Goal: Information Seeking & Learning: Learn about a topic

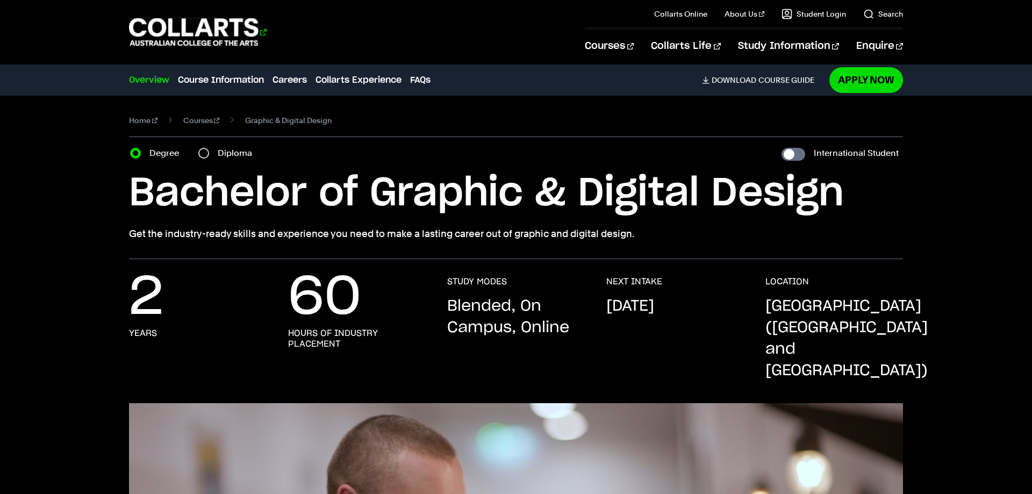
click at [196, 31] on 1 "Go to homepage" at bounding box center [194, 32] width 130 height 28
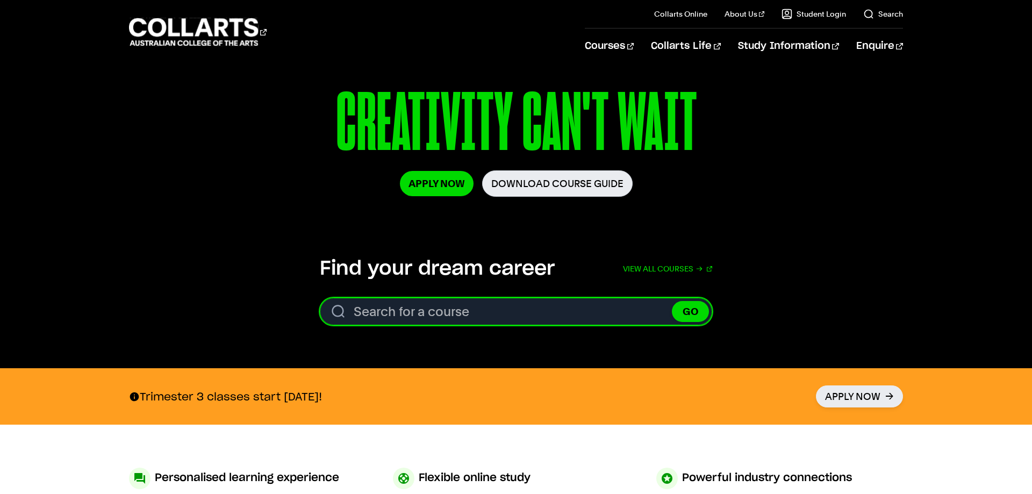
scroll to position [274, 0]
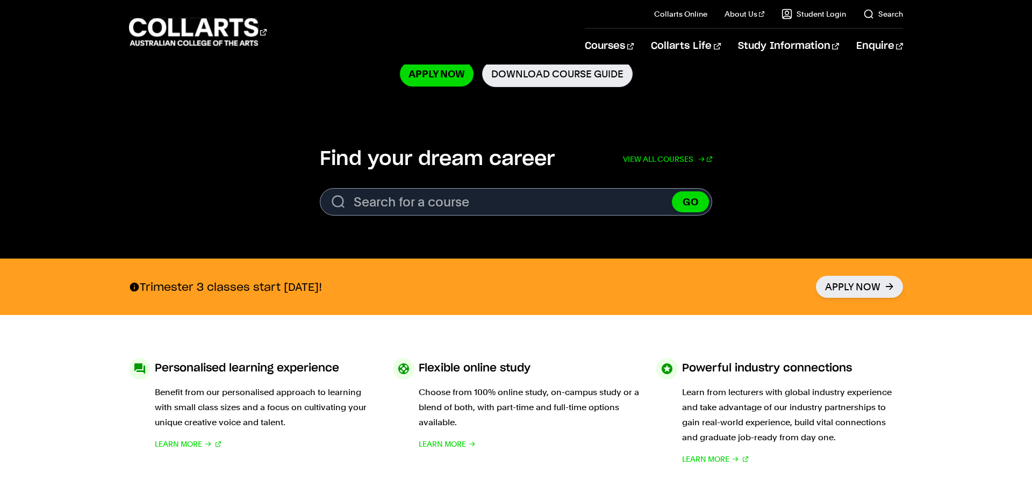
click at [689, 159] on link "View all courses" at bounding box center [667, 159] width 89 height 24
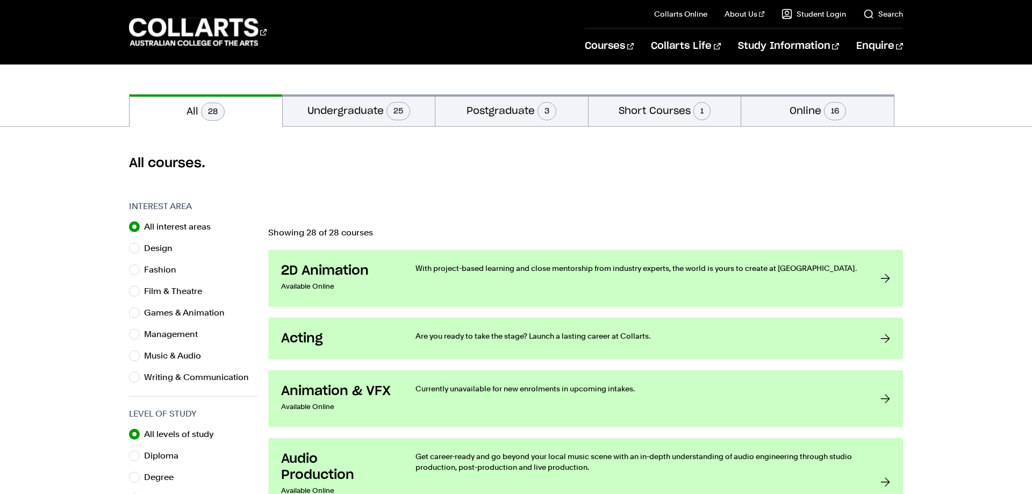
scroll to position [110, 0]
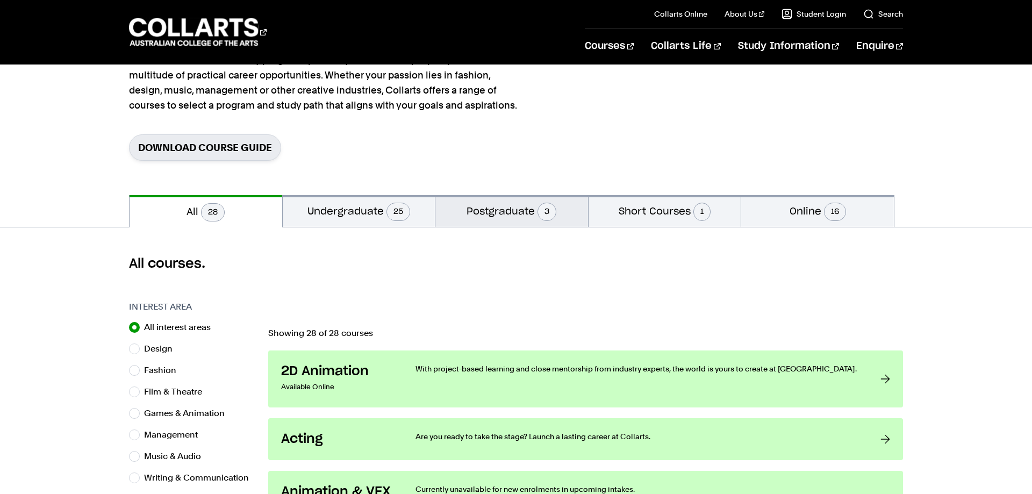
click at [508, 210] on button "Postgraduate 3" at bounding box center [511, 211] width 153 height 32
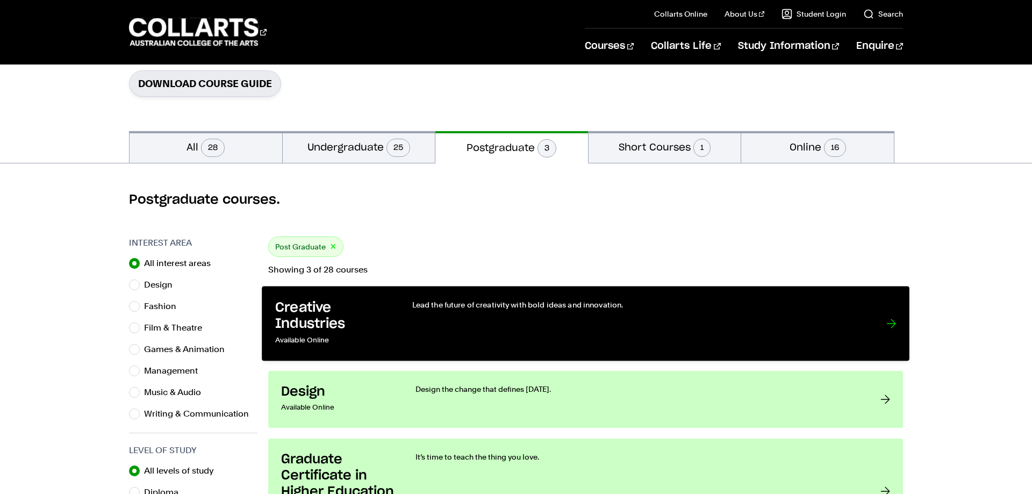
scroll to position [55, 0]
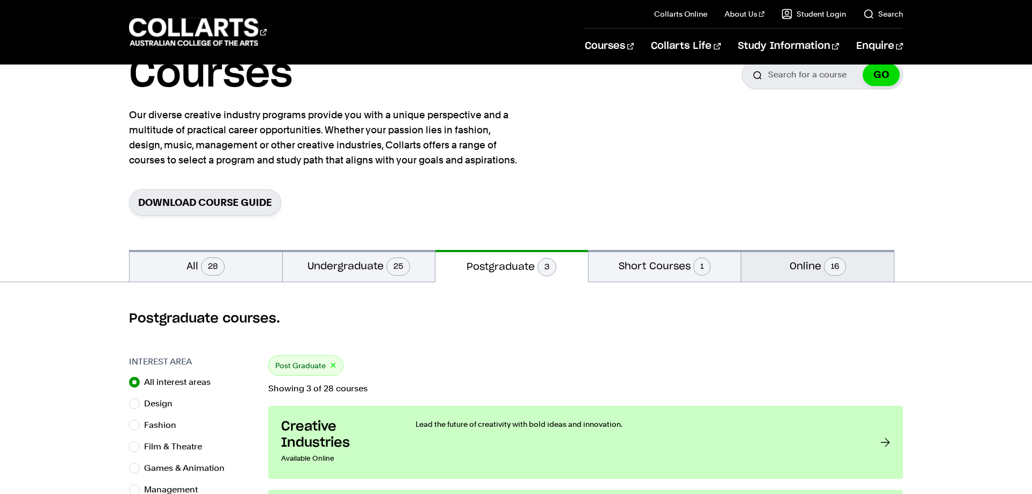
click at [817, 271] on button "Online 16" at bounding box center [817, 266] width 153 height 32
radio input "false"
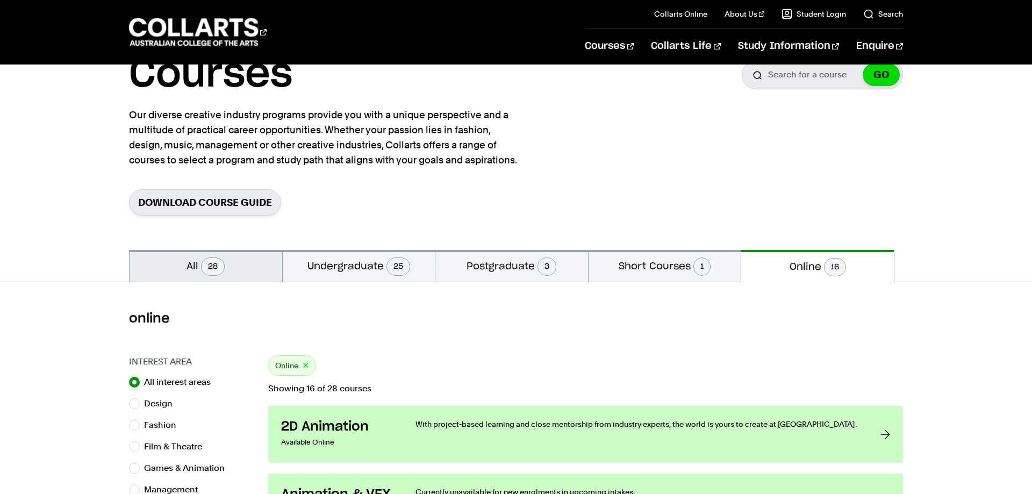
click at [196, 273] on button "All 28" at bounding box center [206, 266] width 153 height 32
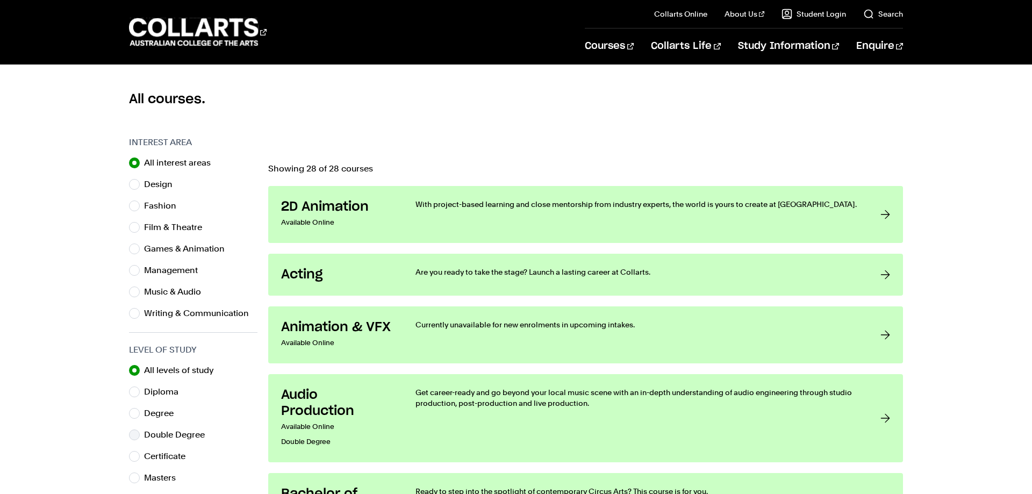
scroll to position [384, 0]
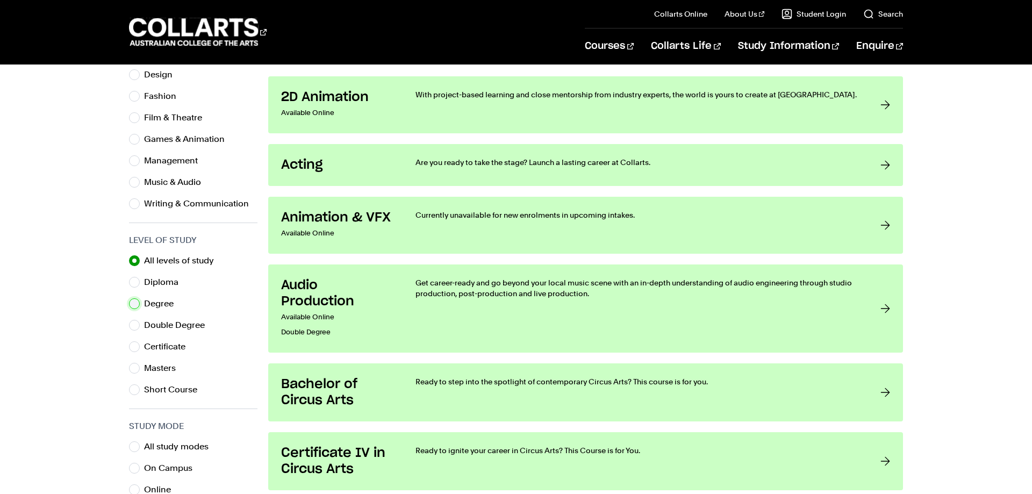
click at [136, 307] on input "Degree" at bounding box center [134, 303] width 11 height 11
radio input "true"
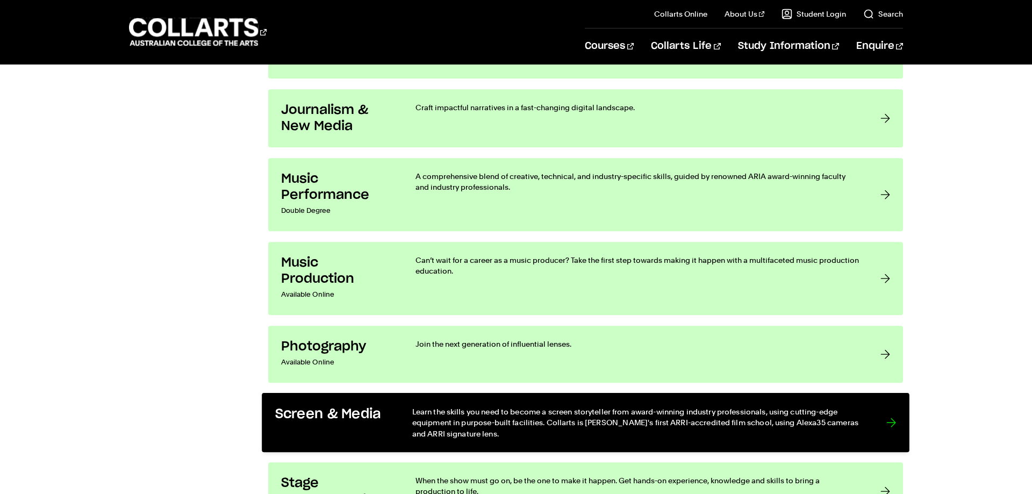
scroll to position [1700, 0]
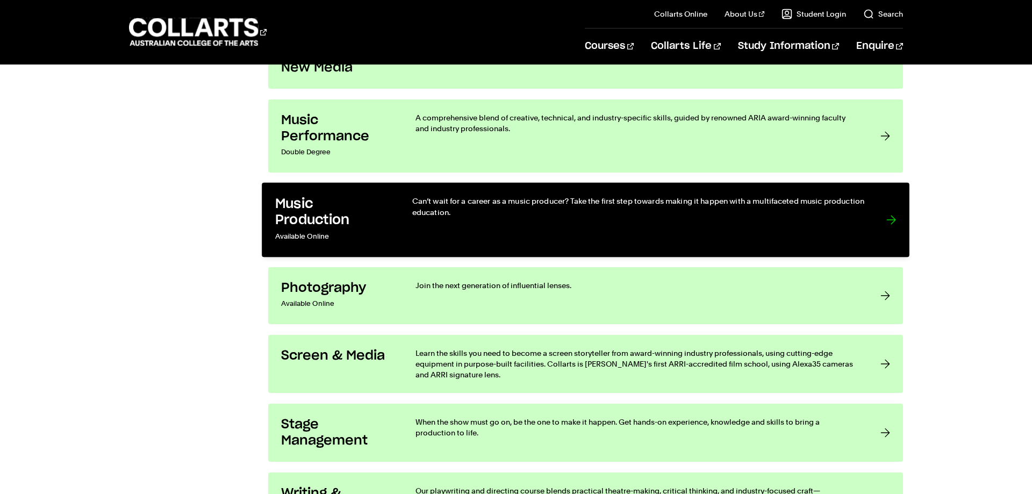
click at [479, 215] on p "Can’t wait for a career as a music producer? Take the first step towards making…" at bounding box center [638, 207] width 452 height 22
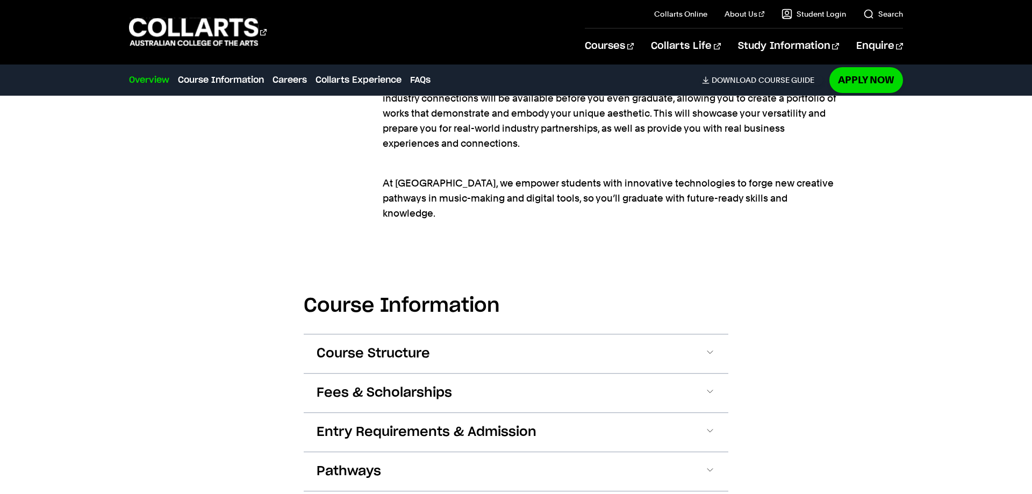
scroll to position [1151, 0]
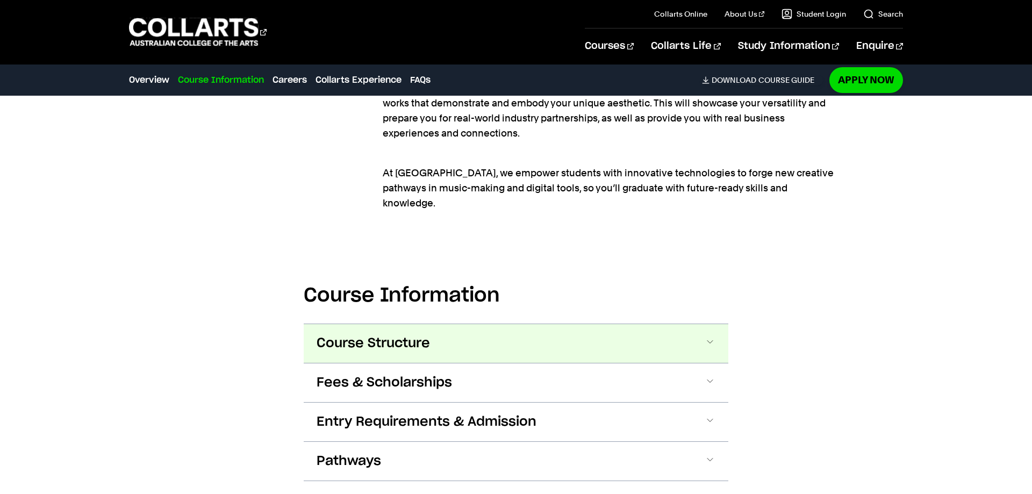
click at [722, 331] on button "Course Structure" at bounding box center [516, 343] width 425 height 39
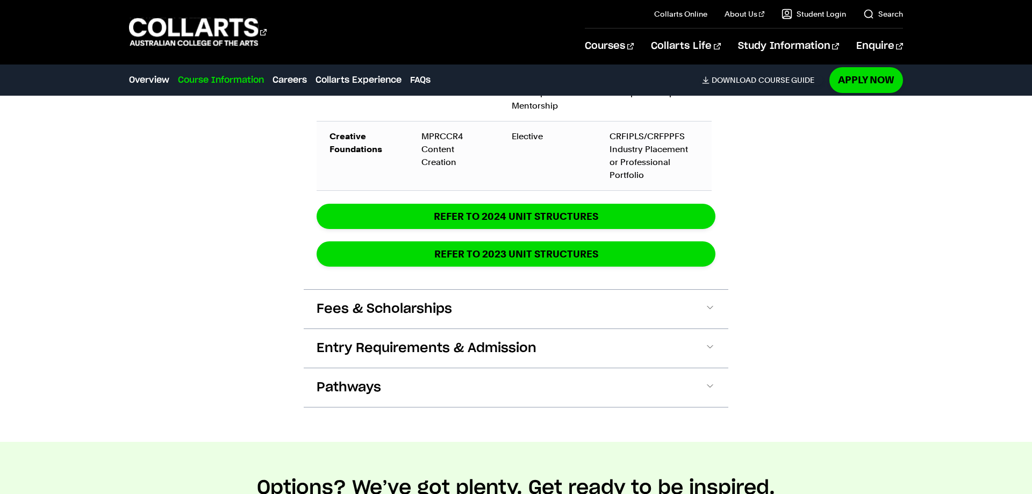
scroll to position [2076, 0]
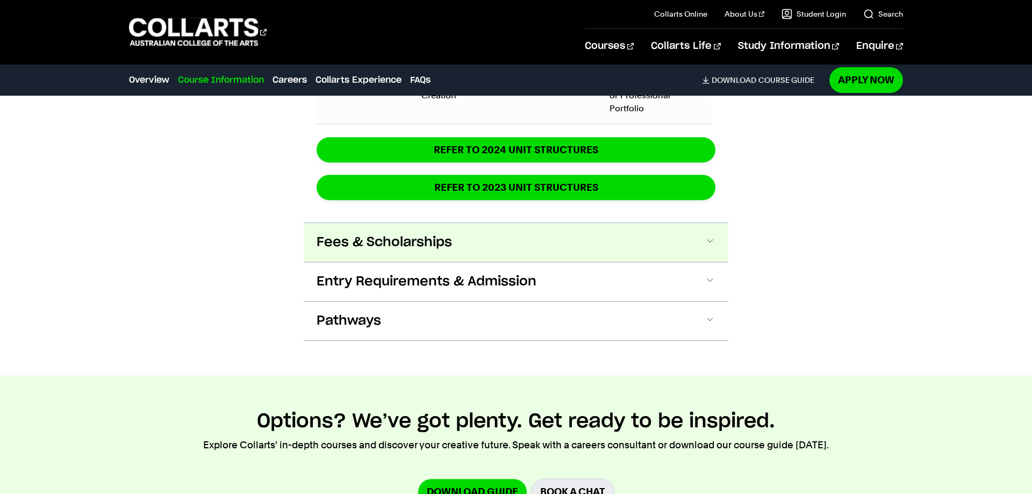
click at [687, 223] on button "Fees & Scholarships" at bounding box center [516, 242] width 425 height 39
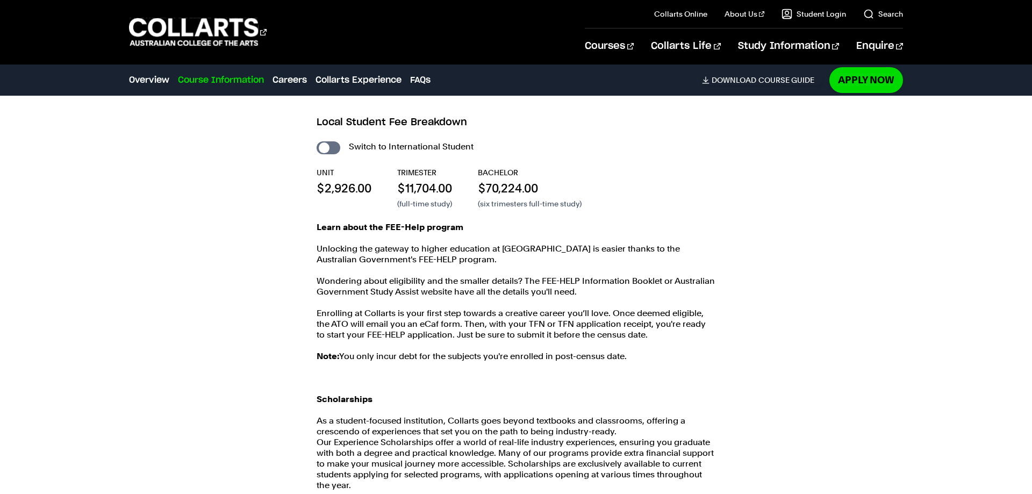
scroll to position [2230, 0]
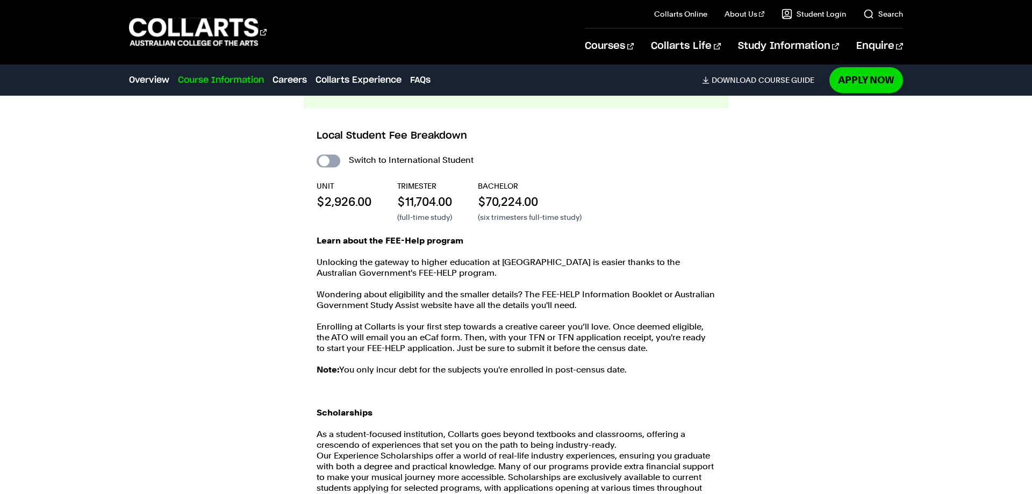
click at [324, 155] on input "International Student" at bounding box center [329, 161] width 24 height 13
checkbox input "true"
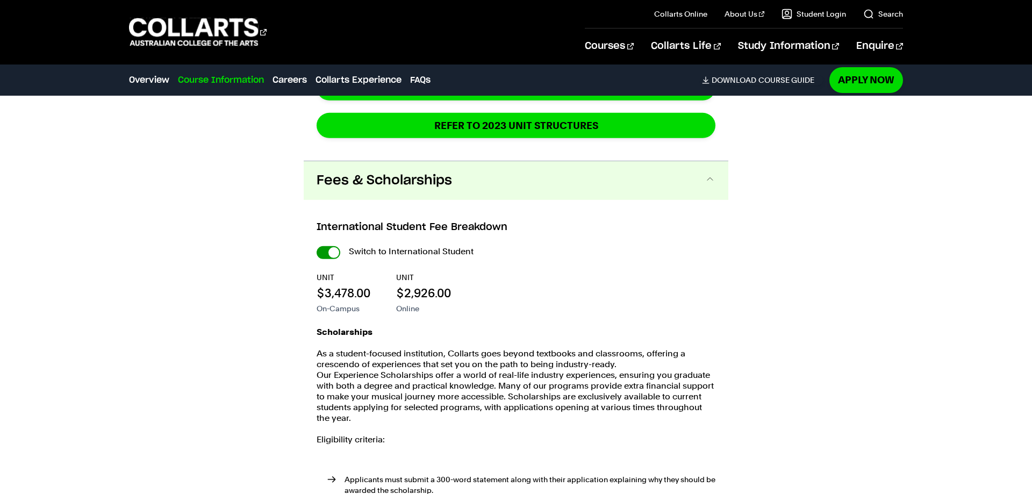
scroll to position [2394, 0]
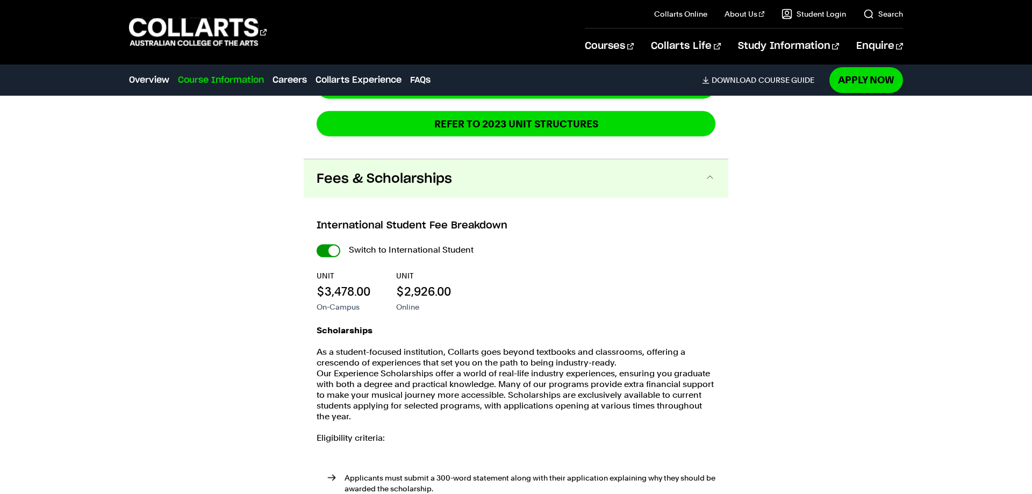
click at [324, 245] on input "International Student" at bounding box center [329, 251] width 24 height 13
checkbox input "false"
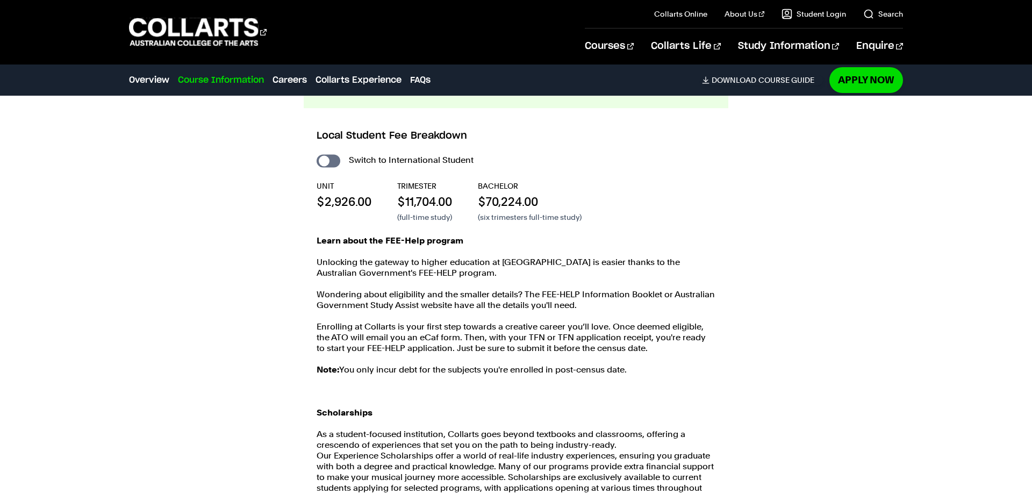
scroll to position [2449, 0]
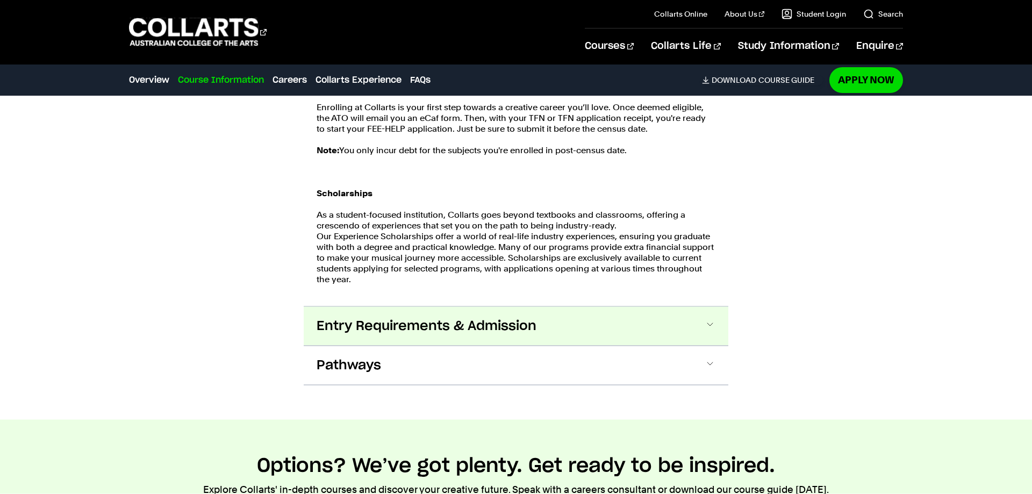
click at [703, 307] on button "Entry Requirements & Admission" at bounding box center [516, 326] width 425 height 39
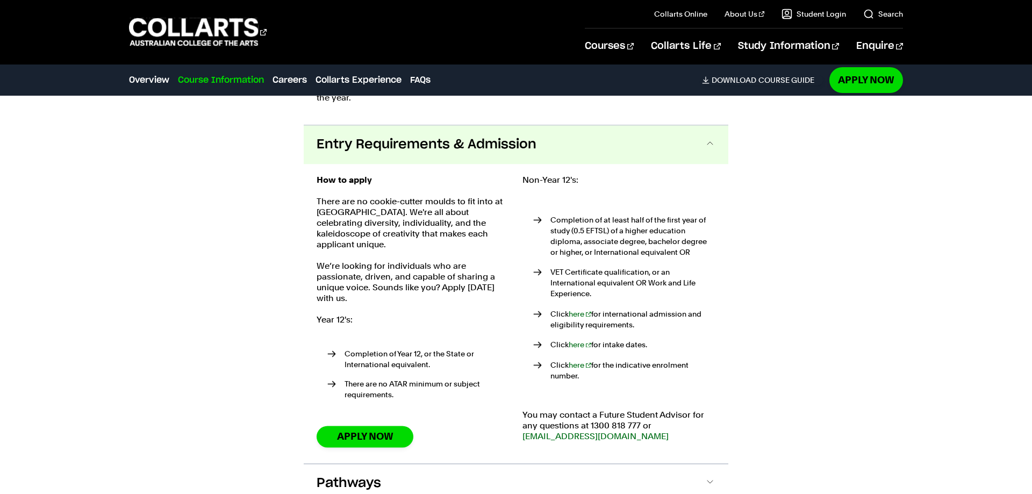
scroll to position [2631, 0]
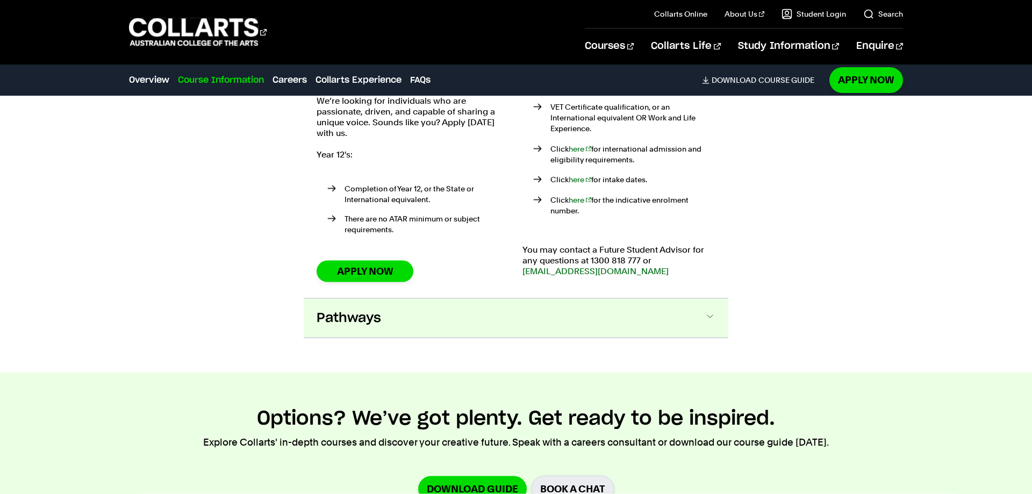
click at [704, 299] on button "Pathways" at bounding box center [516, 318] width 425 height 39
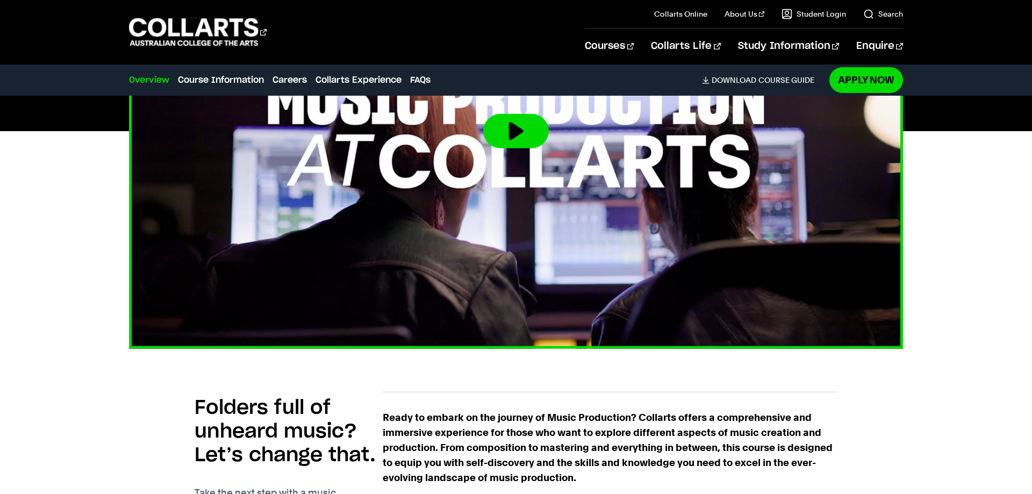
scroll to position [437, 0]
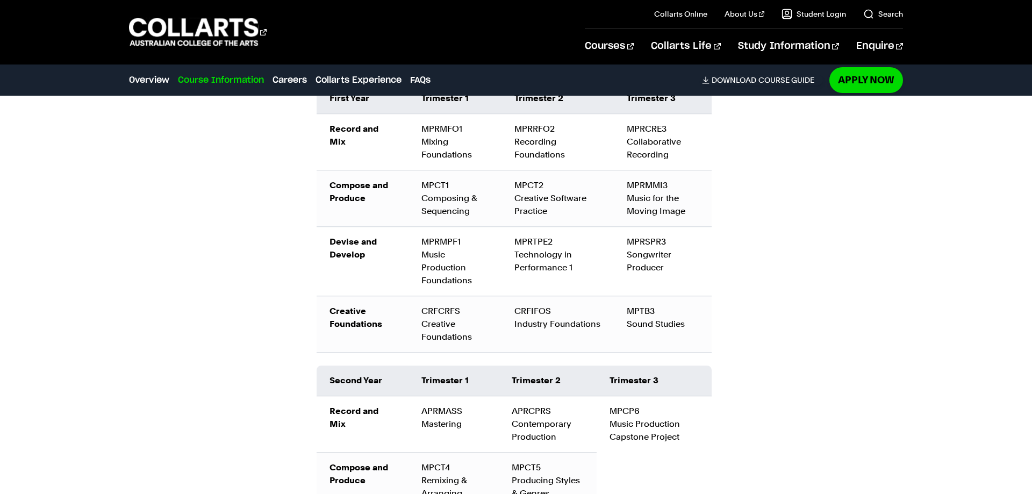
scroll to position [1517, 0]
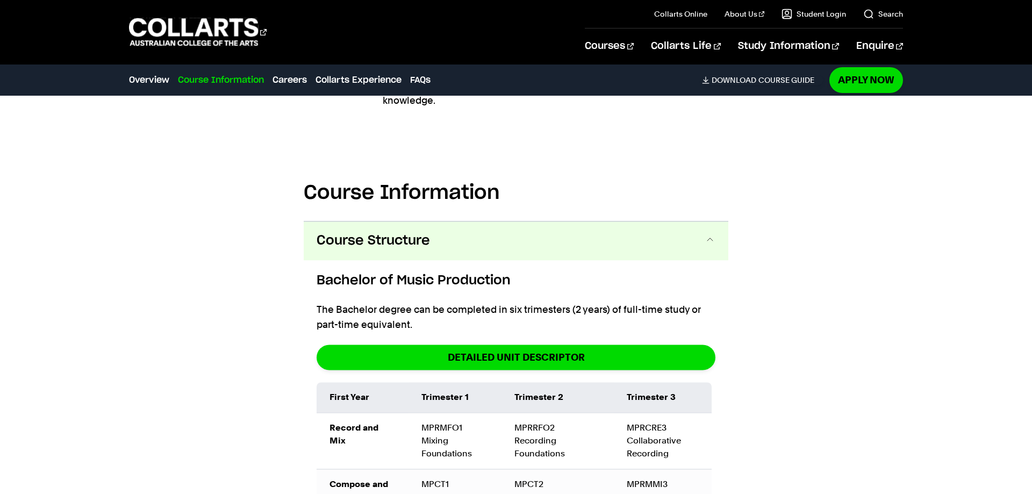
scroll to position [1243, 0]
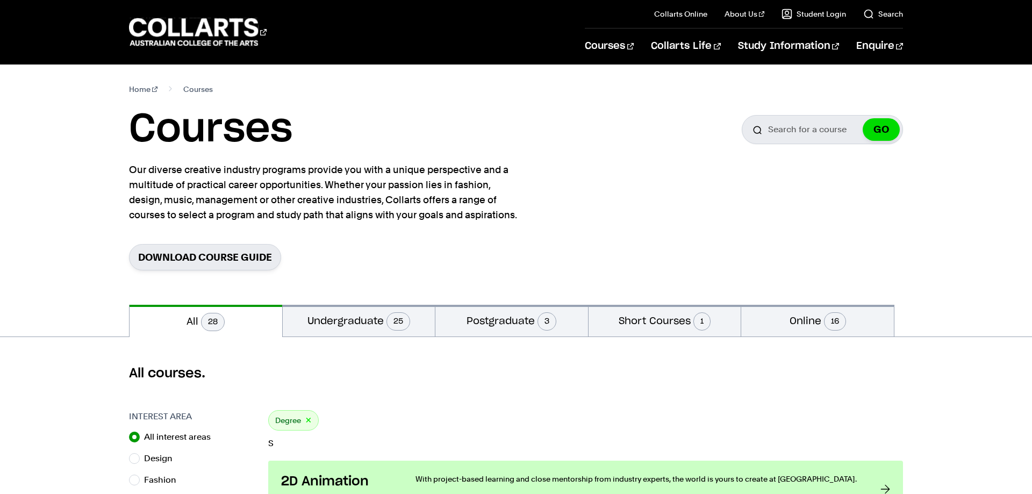
scroll to position [1700, 0]
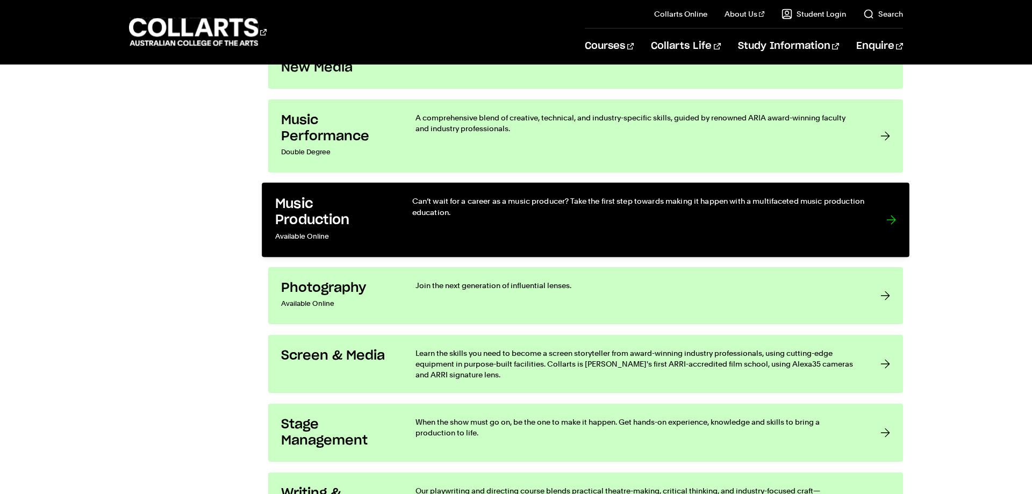
click at [377, 223] on h3 "Music Production" at bounding box center [332, 212] width 115 height 33
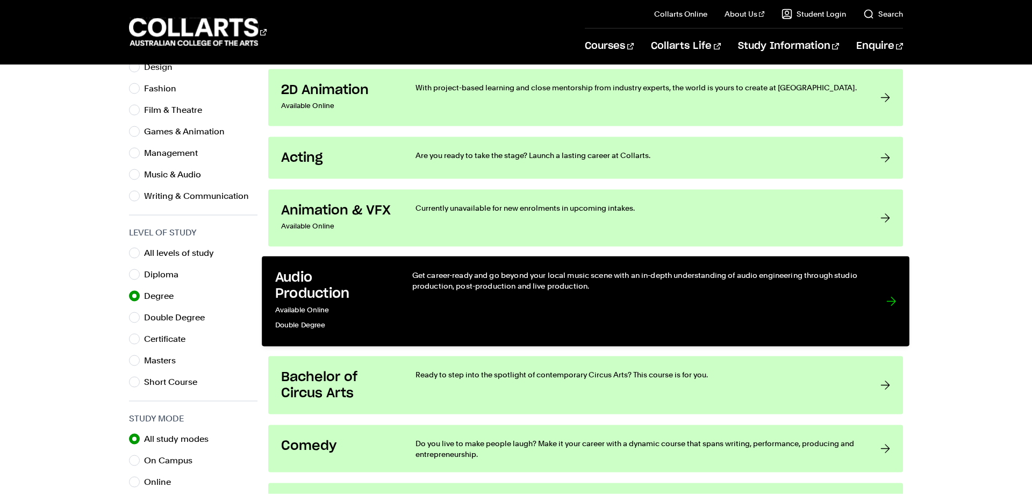
scroll to position [384, 0]
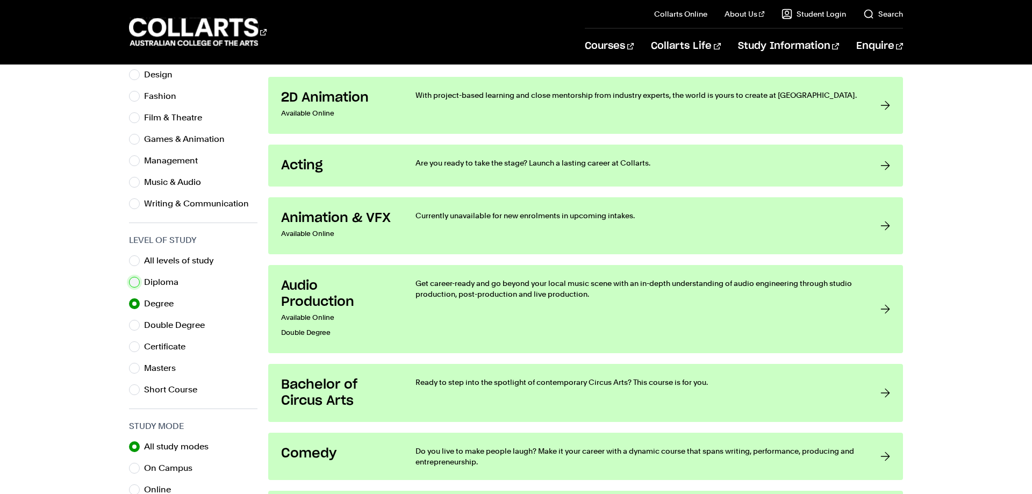
click at [137, 281] on input "Diploma" at bounding box center [134, 282] width 11 height 11
radio input "true"
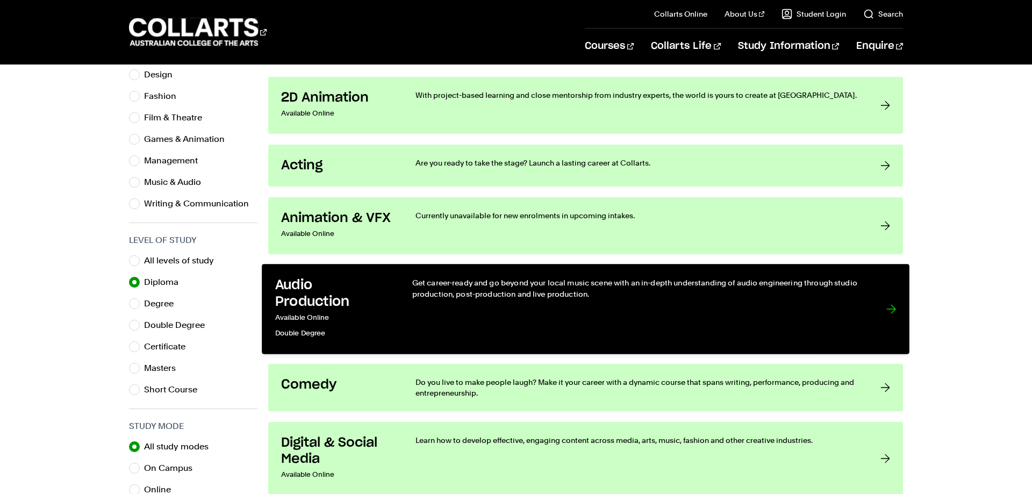
click at [391, 311] on link "Audio Production Available Online Double Degree Get career-ready and go beyond …" at bounding box center [586, 309] width 648 height 90
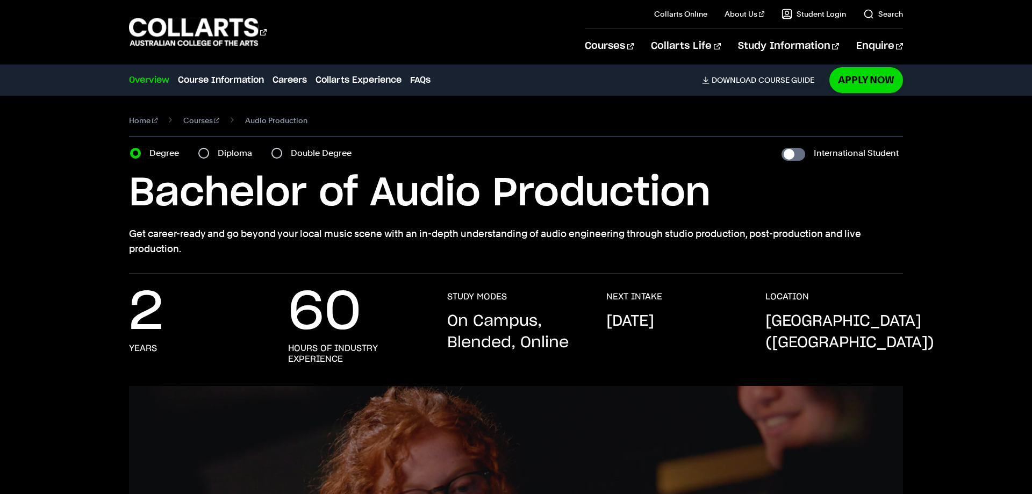
click at [213, 152] on div "Diploma" at bounding box center [228, 153] width 60 height 15
click at [206, 152] on input "Diploma" at bounding box center [203, 153] width 11 height 11
radio input "true"
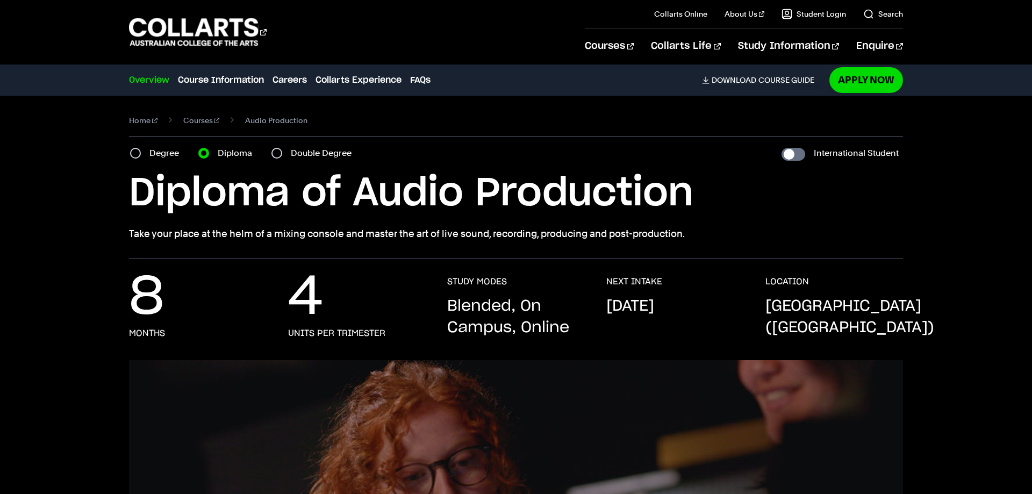
click at [313, 155] on label "Double Degree" at bounding box center [324, 153] width 67 height 15
click at [282, 155] on input "Double Degree" at bounding box center [276, 153] width 11 height 11
radio input "true"
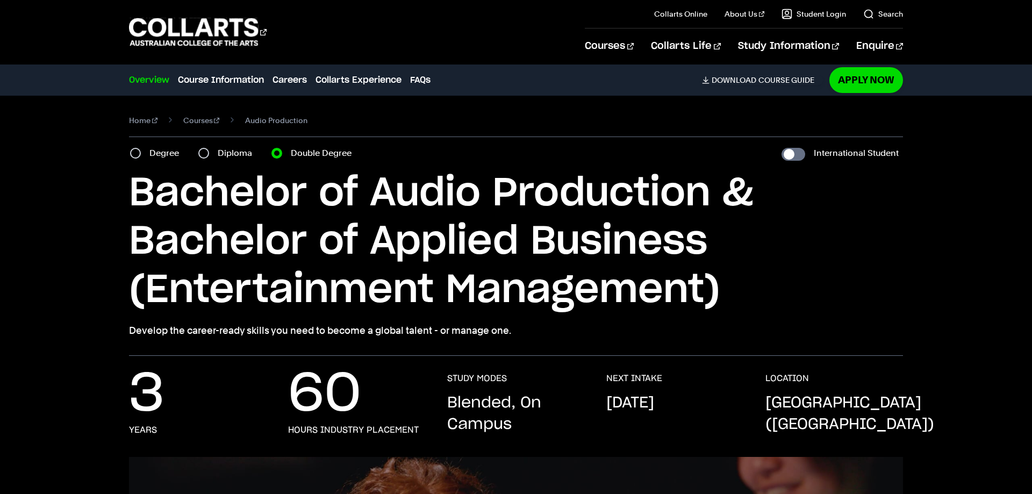
click at [248, 154] on label "Diploma" at bounding box center [238, 153] width 41 height 15
click at [209, 154] on input "Diploma" at bounding box center [203, 153] width 11 height 11
radio input "true"
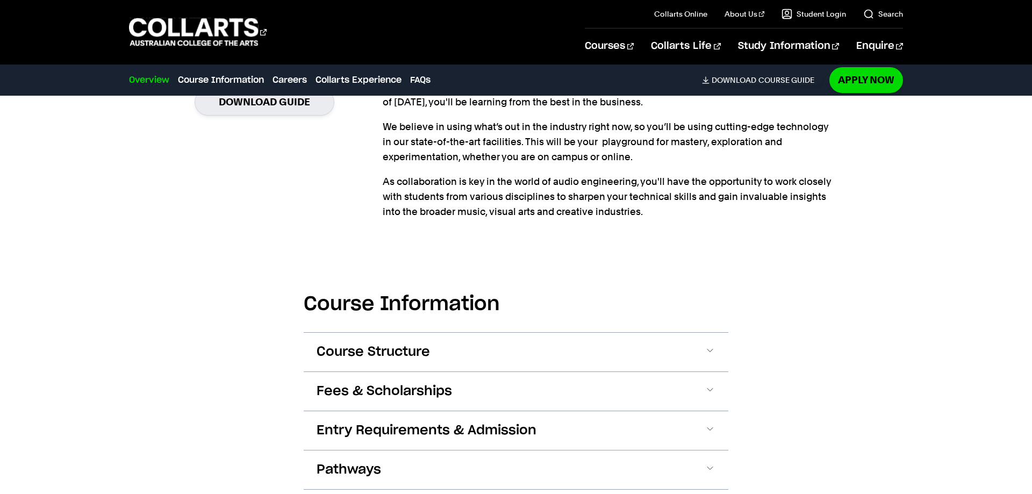
scroll to position [1042, 0]
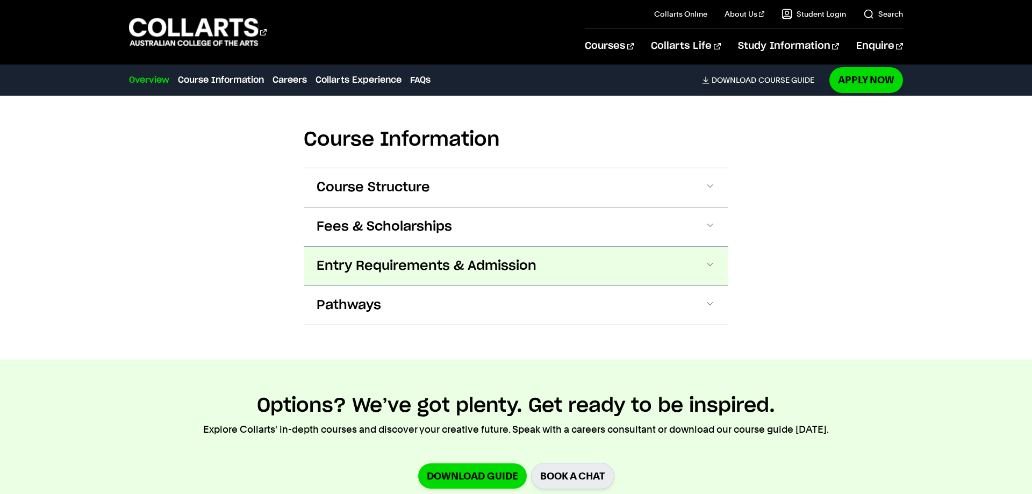
click at [388, 259] on span "Entry Requirements & Admission" at bounding box center [427, 265] width 220 height 17
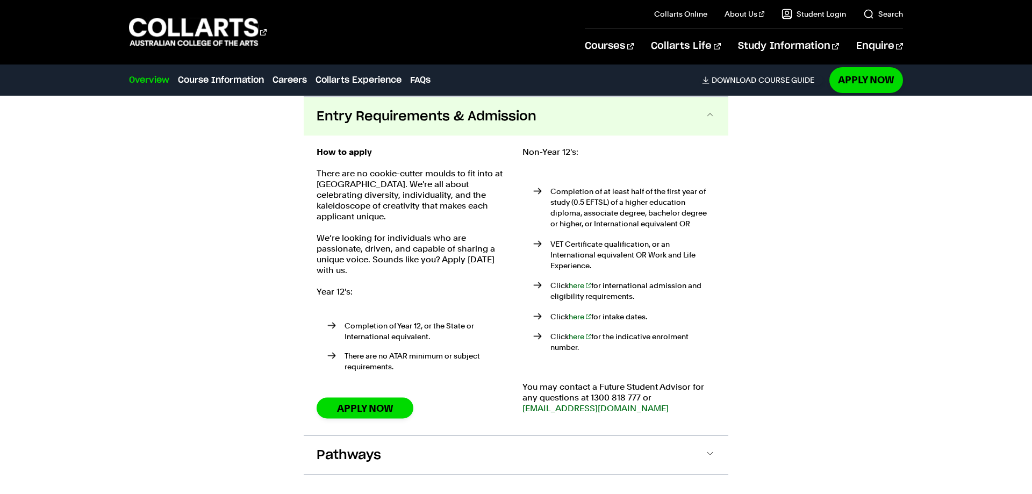
scroll to position [1192, 0]
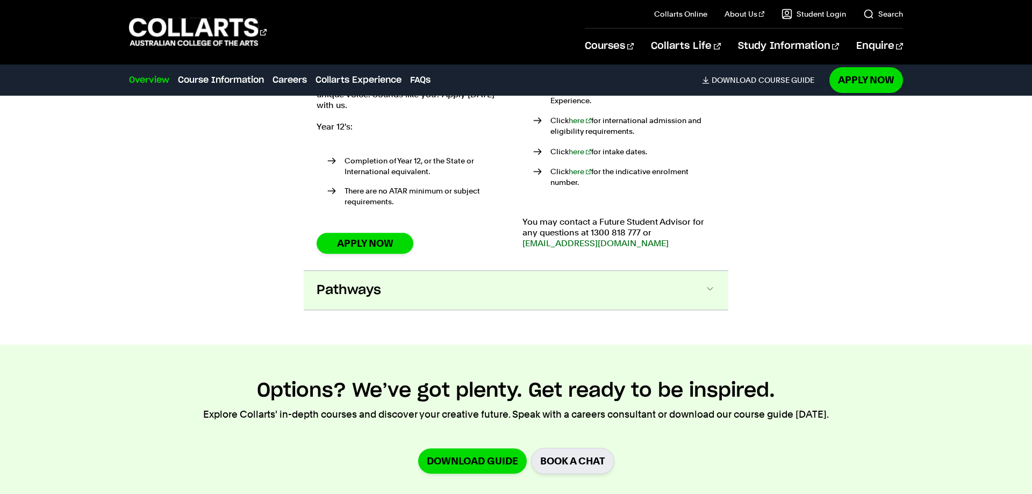
click at [530, 284] on button "Pathways" at bounding box center [516, 290] width 425 height 39
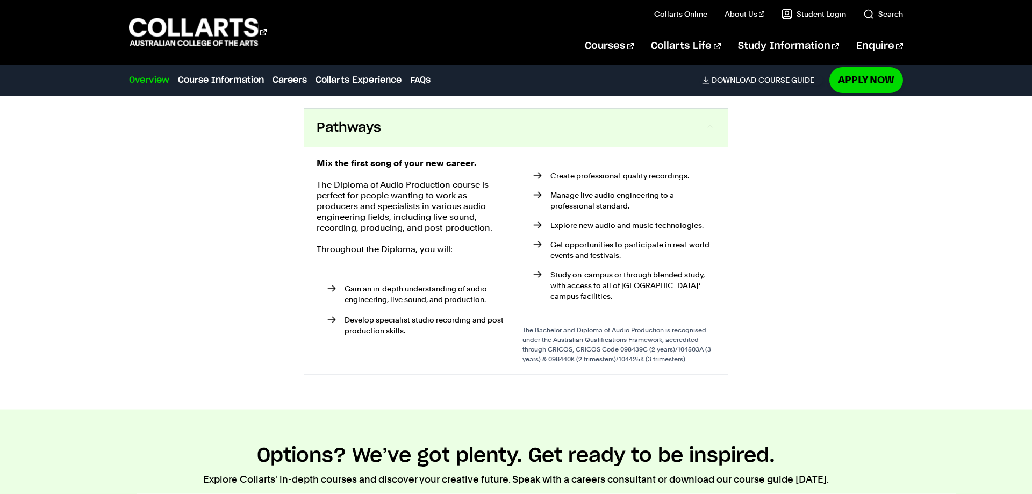
scroll to position [1520, 0]
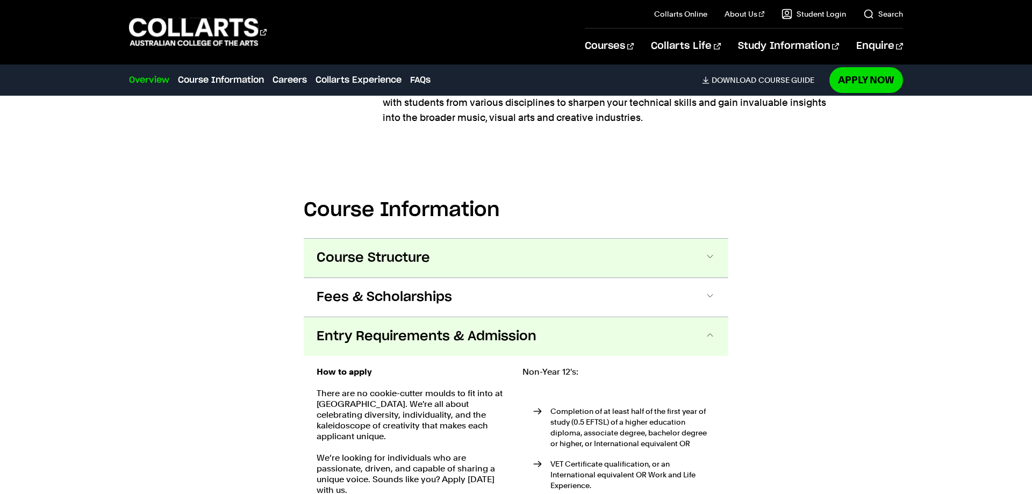
click at [443, 259] on button "Course Structure" at bounding box center [516, 258] width 425 height 39
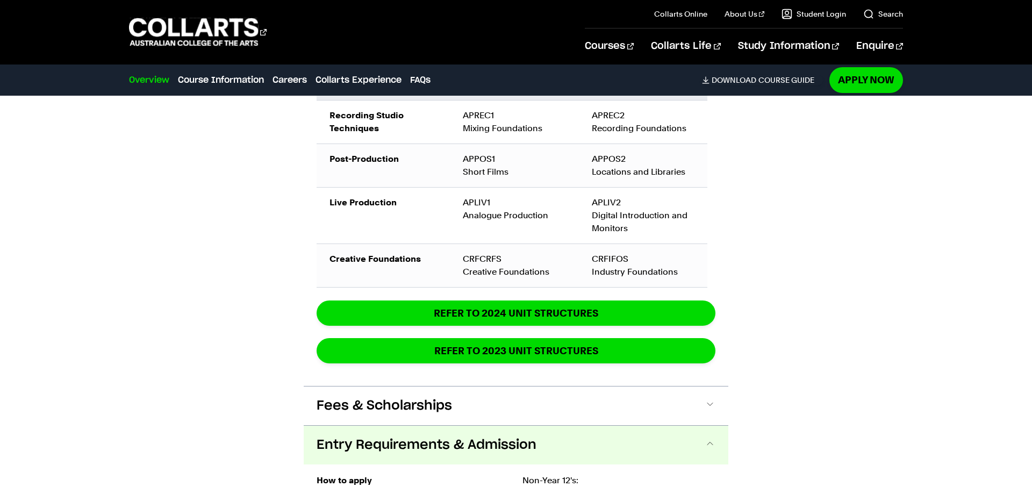
scroll to position [1151, 0]
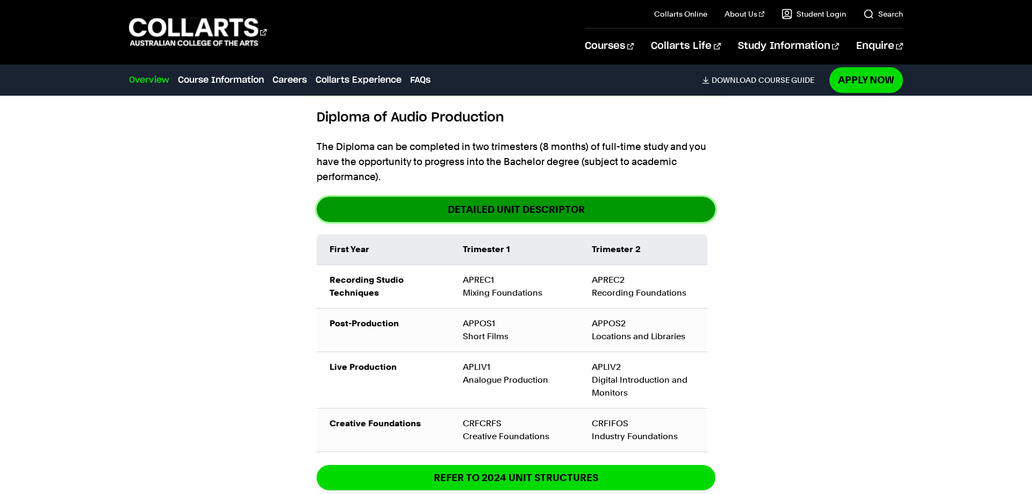
click at [510, 218] on link "DETAILED UNIT DESCRIPTOR" at bounding box center [516, 209] width 399 height 25
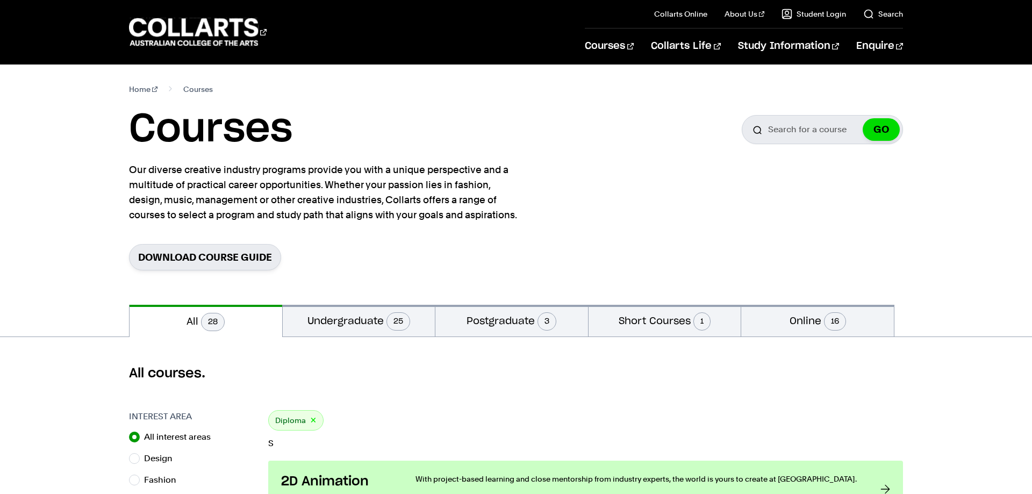
scroll to position [384, 0]
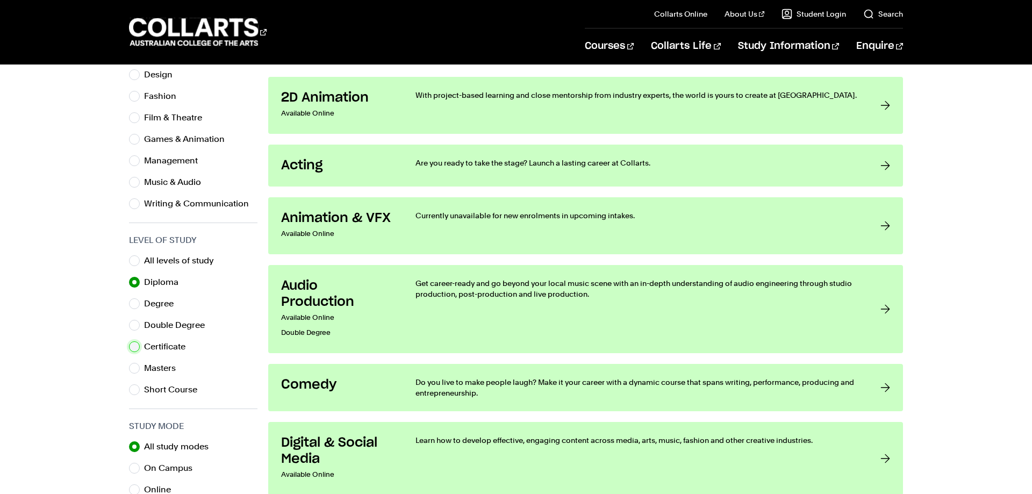
click at [137, 348] on input "Certificate" at bounding box center [134, 346] width 11 height 11
radio input "true"
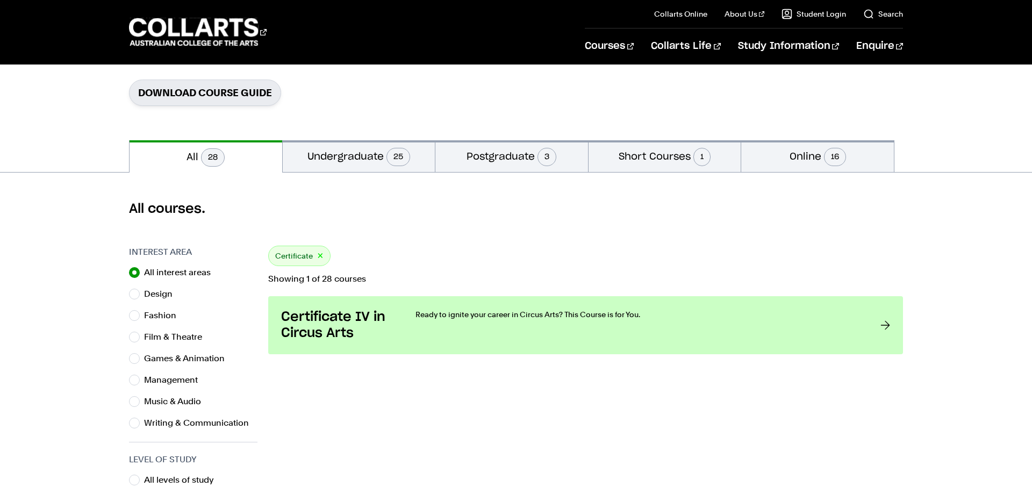
scroll to position [329, 0]
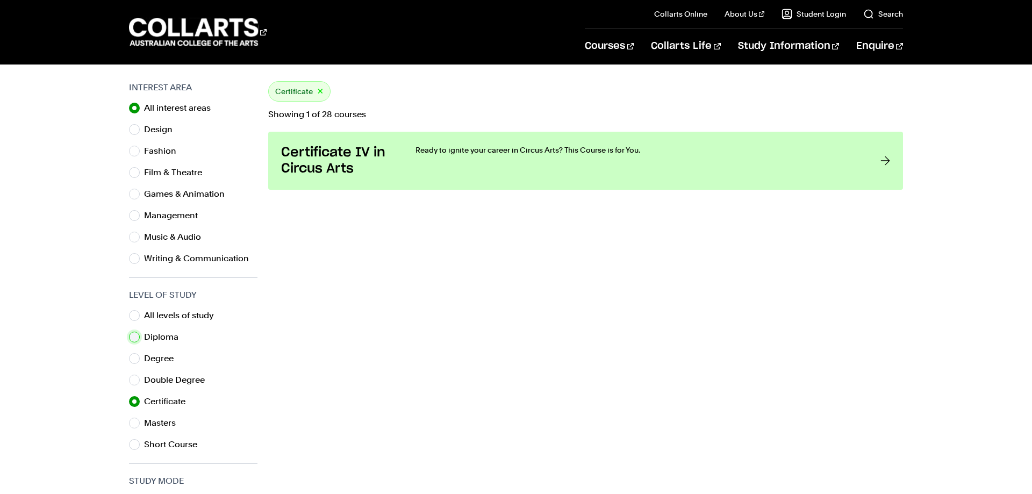
click at [134, 339] on input "Diploma" at bounding box center [134, 337] width 11 height 11
radio input "true"
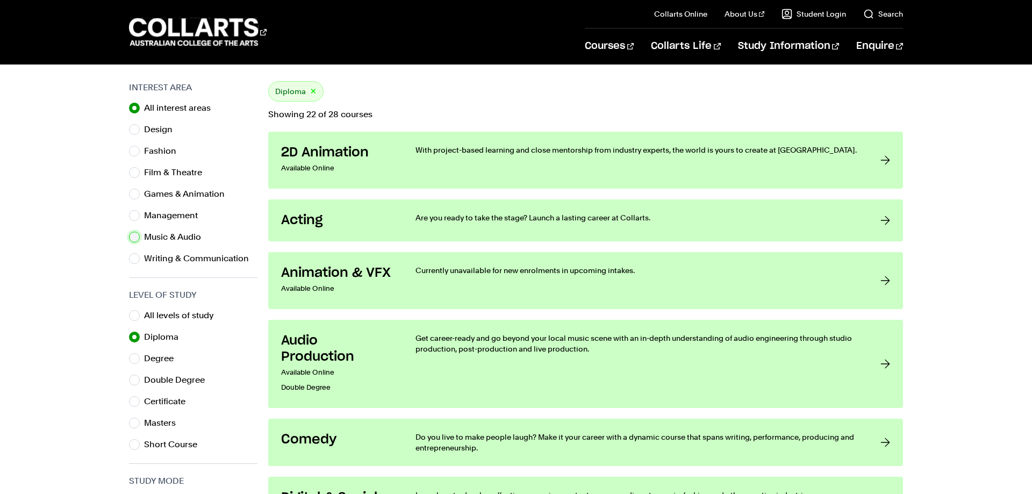
click at [137, 238] on input "Music & Audio" at bounding box center [134, 237] width 11 height 11
radio input "true"
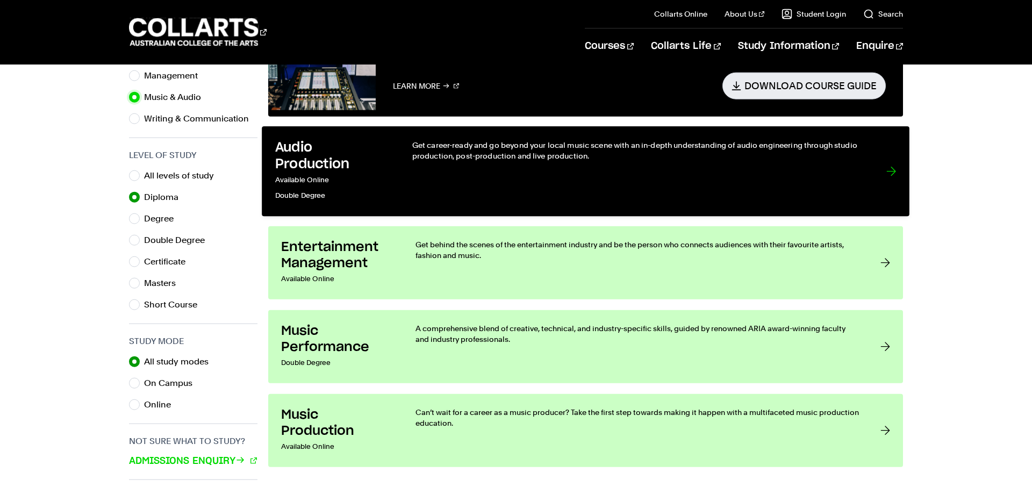
scroll to position [493, 0]
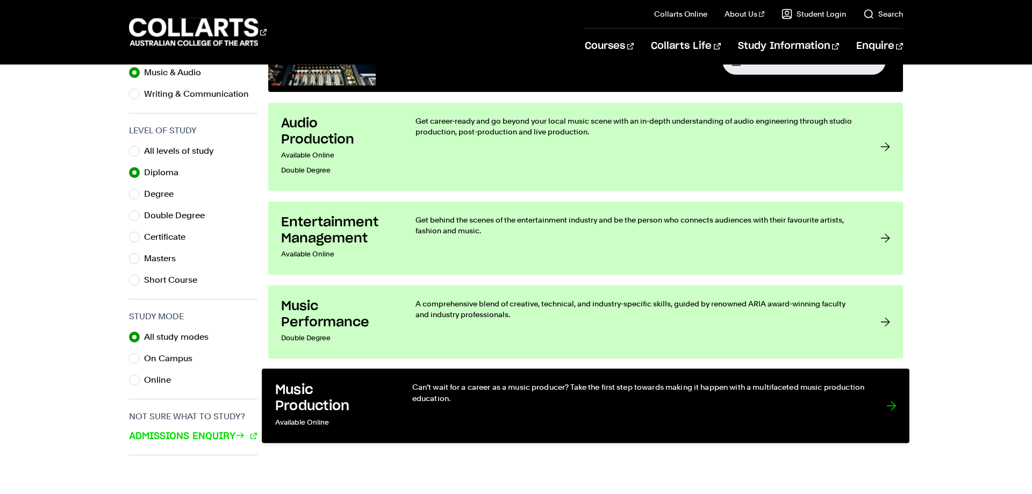
click at [756, 410] on div "Can’t wait for a career as a music producer? Take the first step towards making…" at bounding box center [638, 406] width 452 height 48
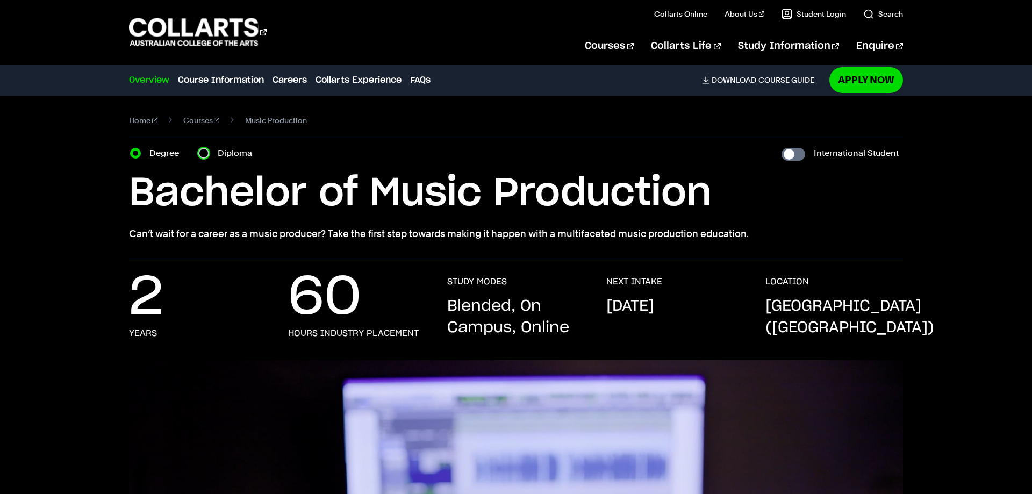
click at [204, 155] on input "Diploma" at bounding box center [203, 153] width 11 height 11
radio input "true"
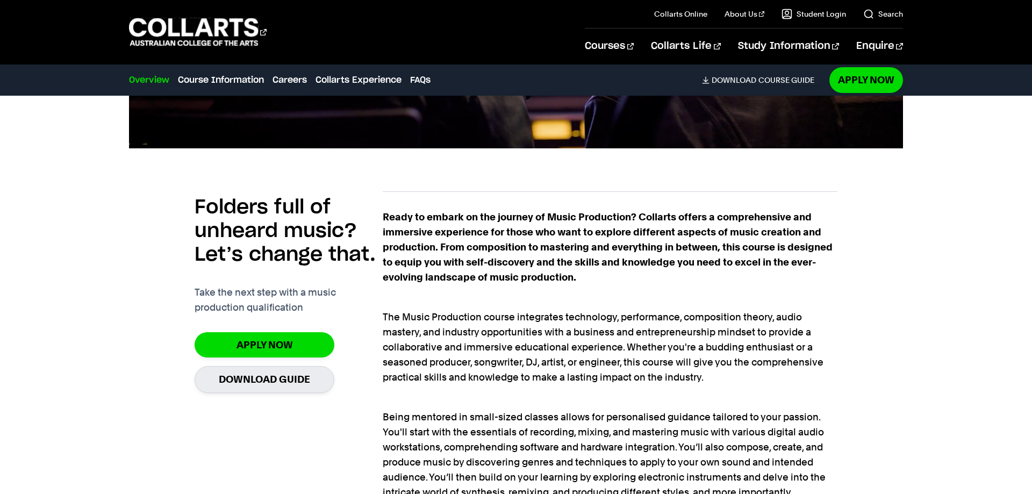
scroll to position [713, 0]
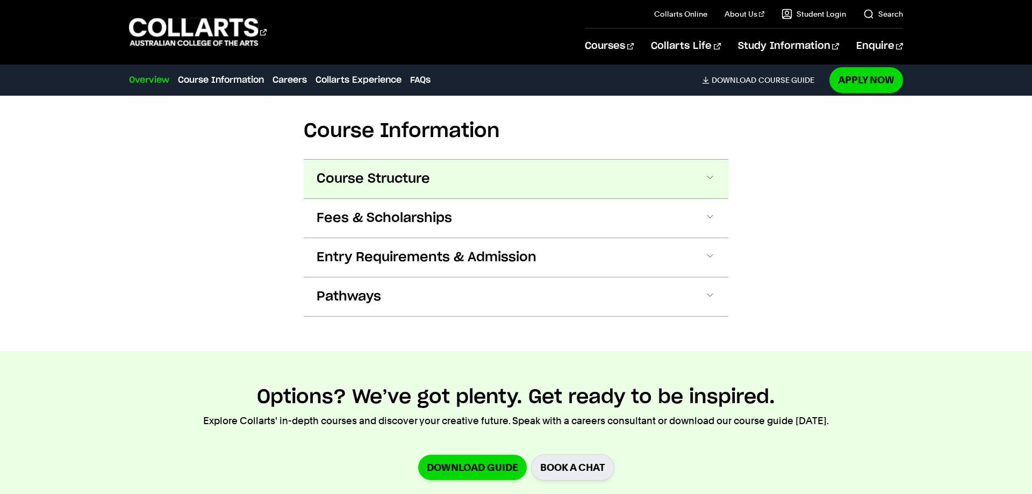
click at [409, 160] on button "Course Structure" at bounding box center [516, 179] width 425 height 39
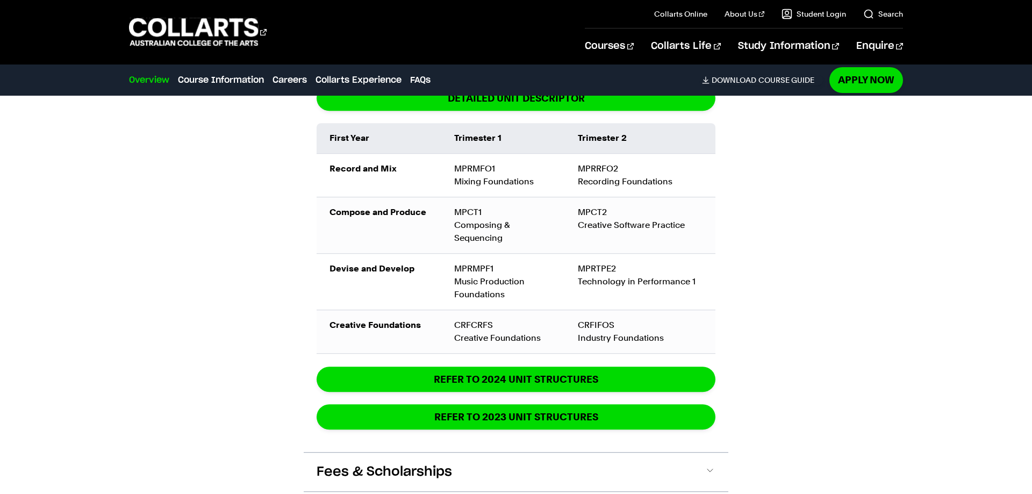
scroll to position [1693, 0]
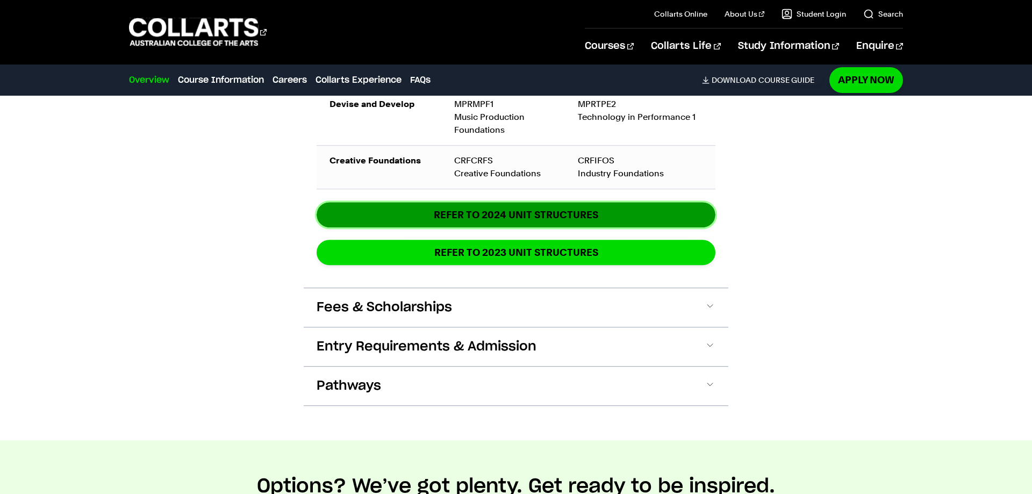
click at [520, 202] on link "REFER TO 2024 unit structures" at bounding box center [516, 214] width 399 height 25
